Goal: Task Accomplishment & Management: Use online tool/utility

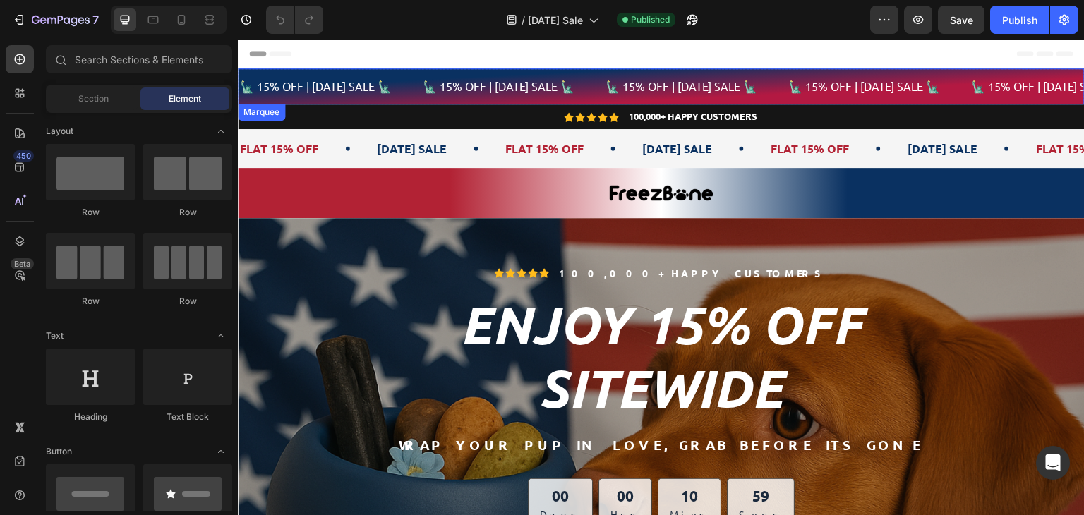
click at [491, 100] on div "🗽 15% OFF | [DATE] SALE 🗽 Text 🗽 15% OFF | [DATE] SALE 🗽 Text 🗽 15% OFF | [DATE…" at bounding box center [661, 86] width 847 height 36
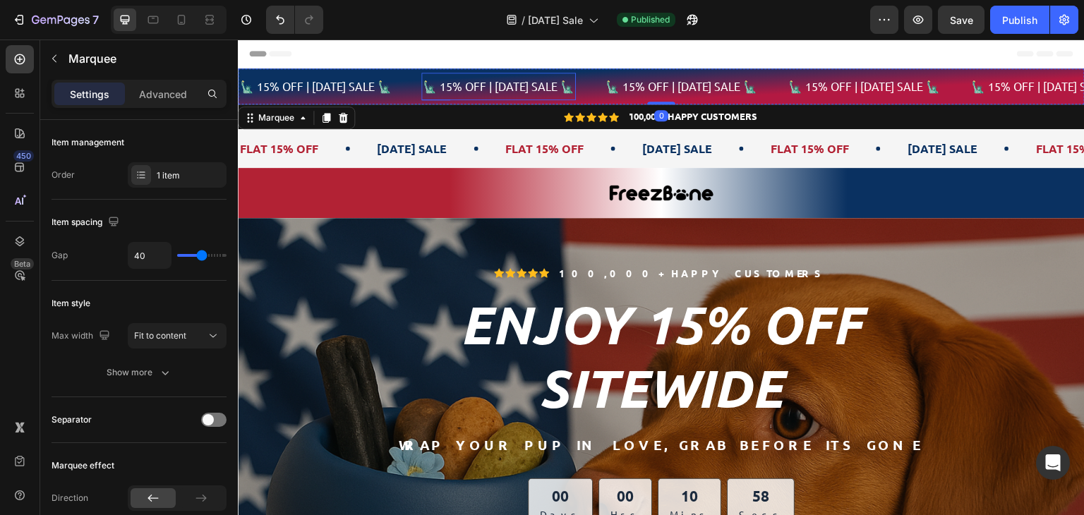
click at [489, 86] on p "🗽 15% OFF | [DATE] SALE 🗽" at bounding box center [499, 86] width 152 height 13
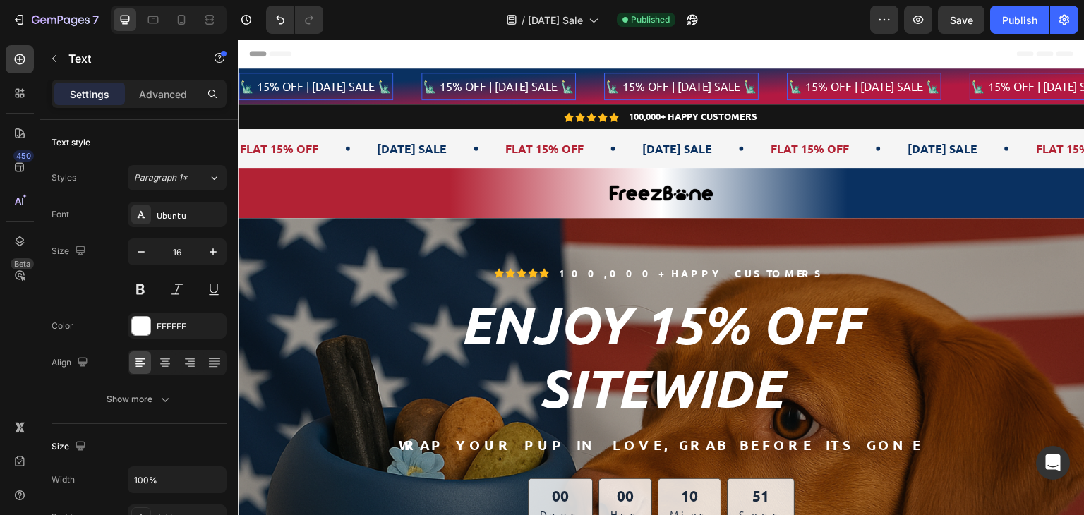
click at [480, 86] on p "🗽 15% OFF | [DATE] SALE 🗽" at bounding box center [499, 86] width 152 height 13
click at [577, 145] on span "FLAT 15% OFF" at bounding box center [544, 148] width 78 height 15
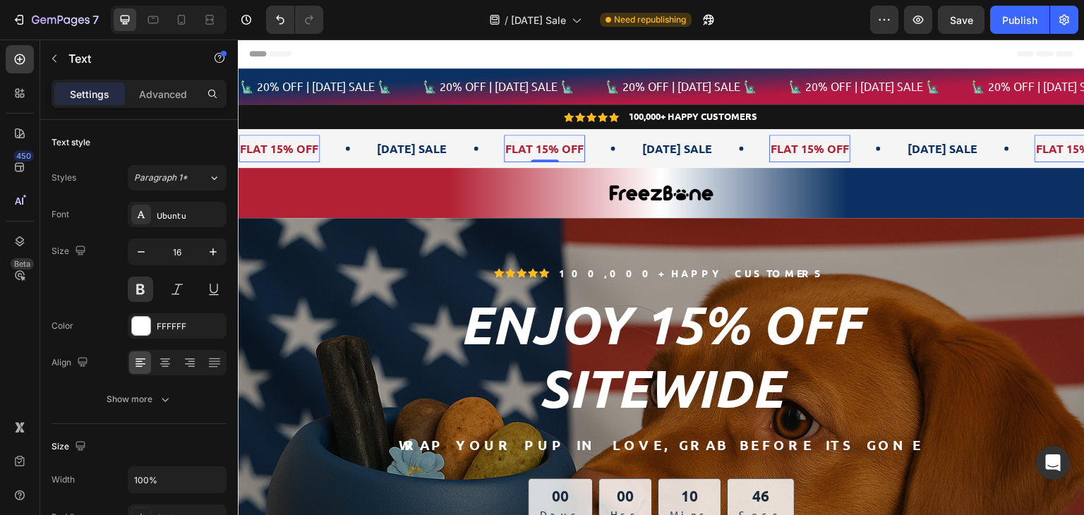
click at [571, 147] on span "FLAT 15% OFF" at bounding box center [544, 148] width 78 height 15
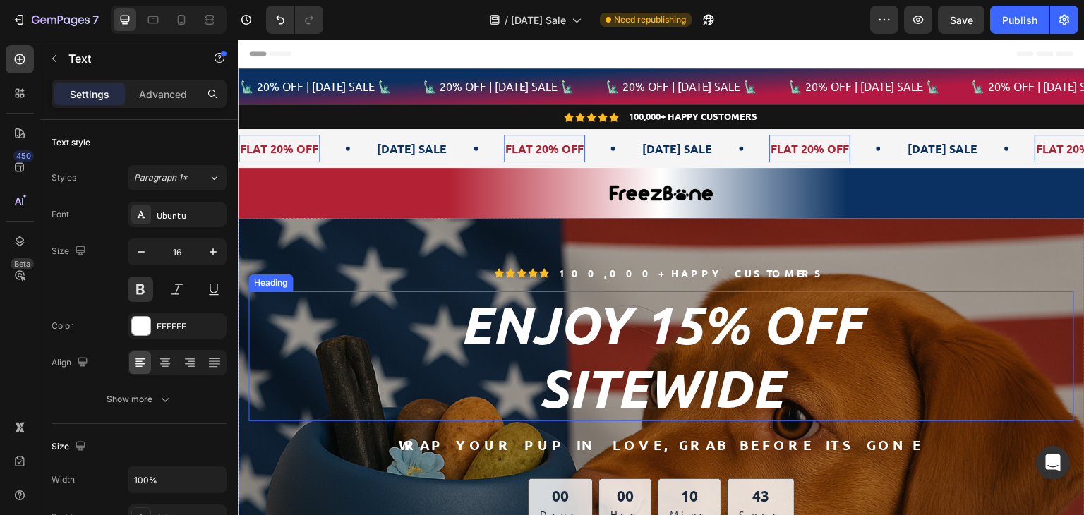
click at [712, 339] on span "Enjoy 15% OFF" at bounding box center [661, 324] width 403 height 64
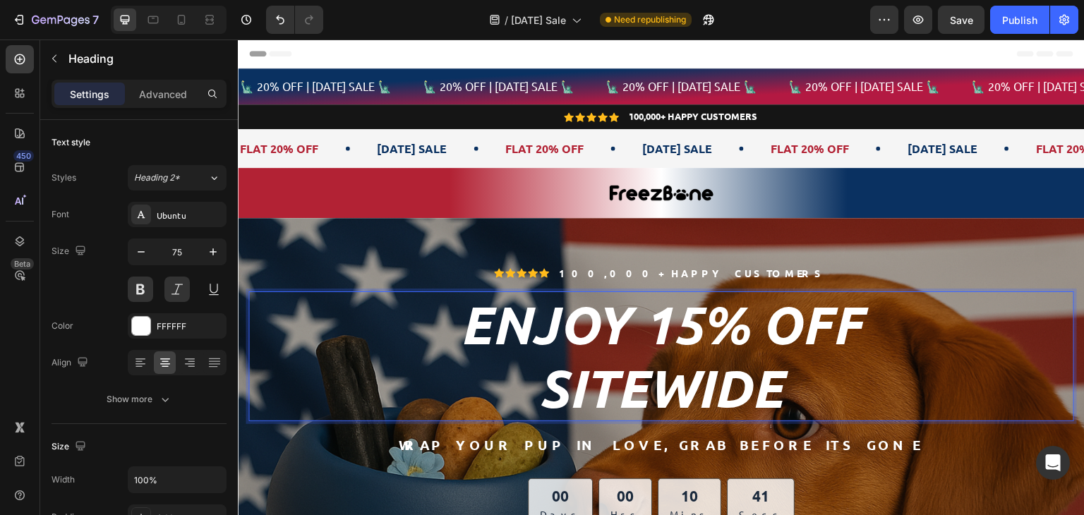
click at [702, 320] on span "Enjoy 15% OFF" at bounding box center [661, 324] width 403 height 64
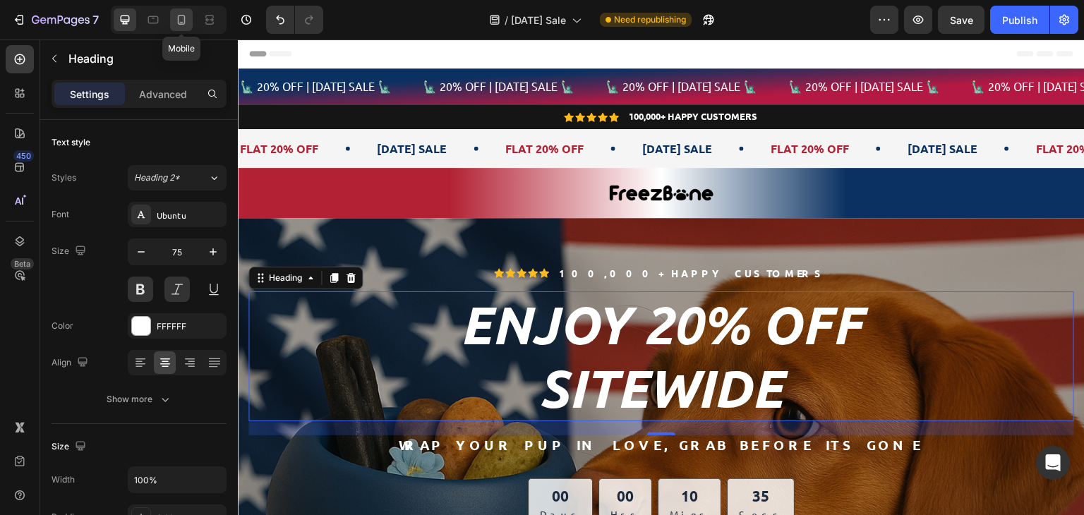
click at [178, 22] on icon at bounding box center [182, 20] width 8 height 10
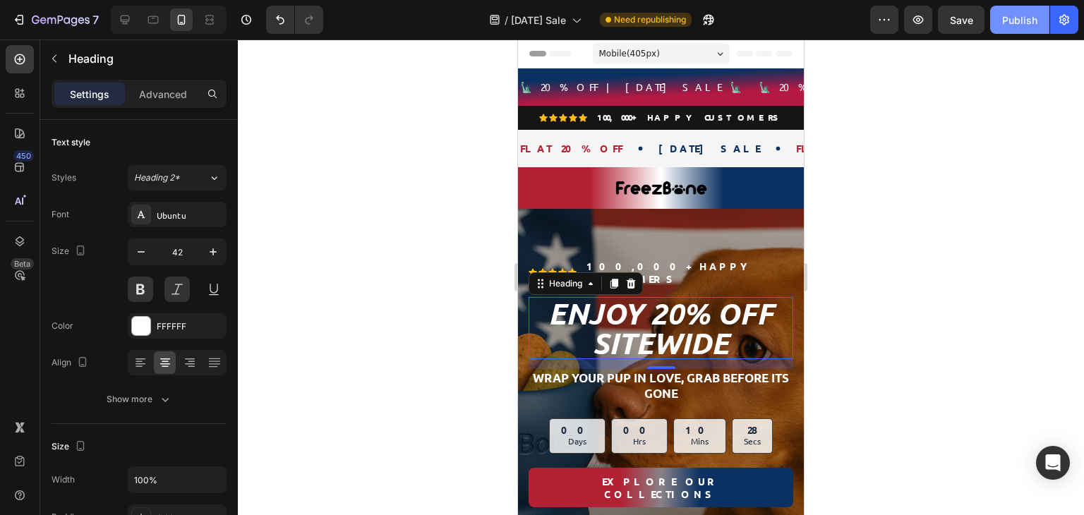
click at [1015, 9] on button "Publish" at bounding box center [1019, 20] width 59 height 28
click at [124, 19] on icon at bounding box center [125, 20] width 14 height 14
type input "75"
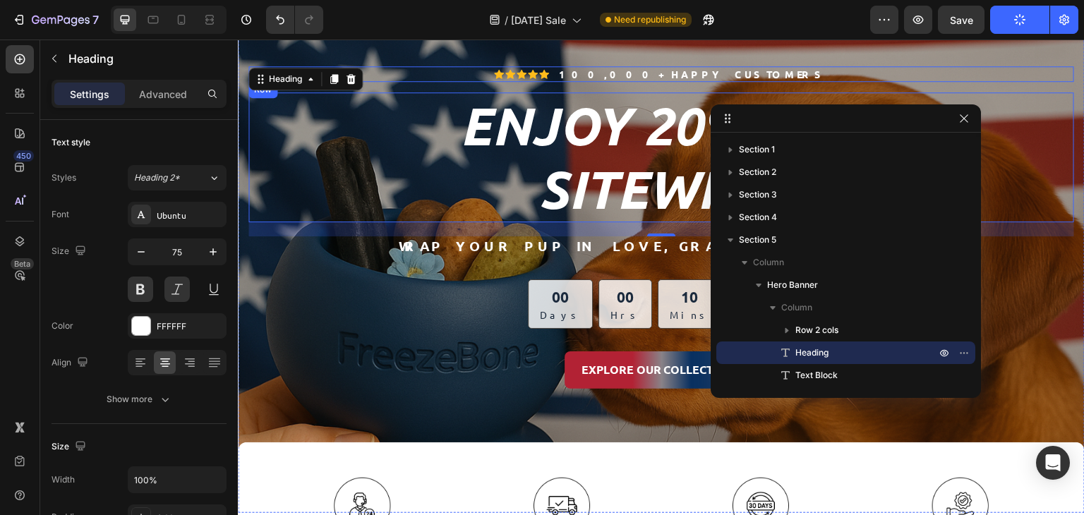
scroll to position [202, 0]
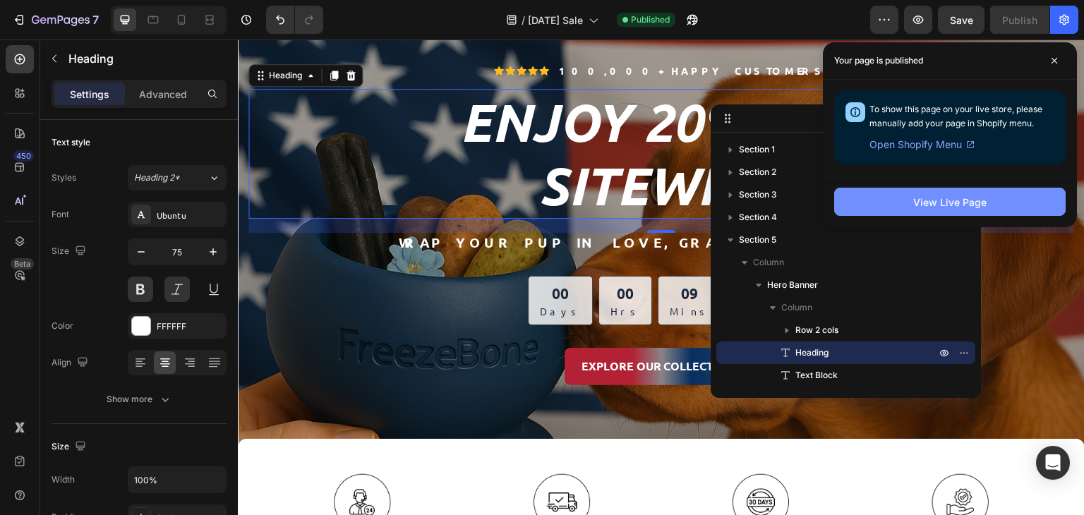
click at [883, 208] on button "View Live Page" at bounding box center [949, 202] width 231 height 28
